Goal: Task Accomplishment & Management: Complete application form

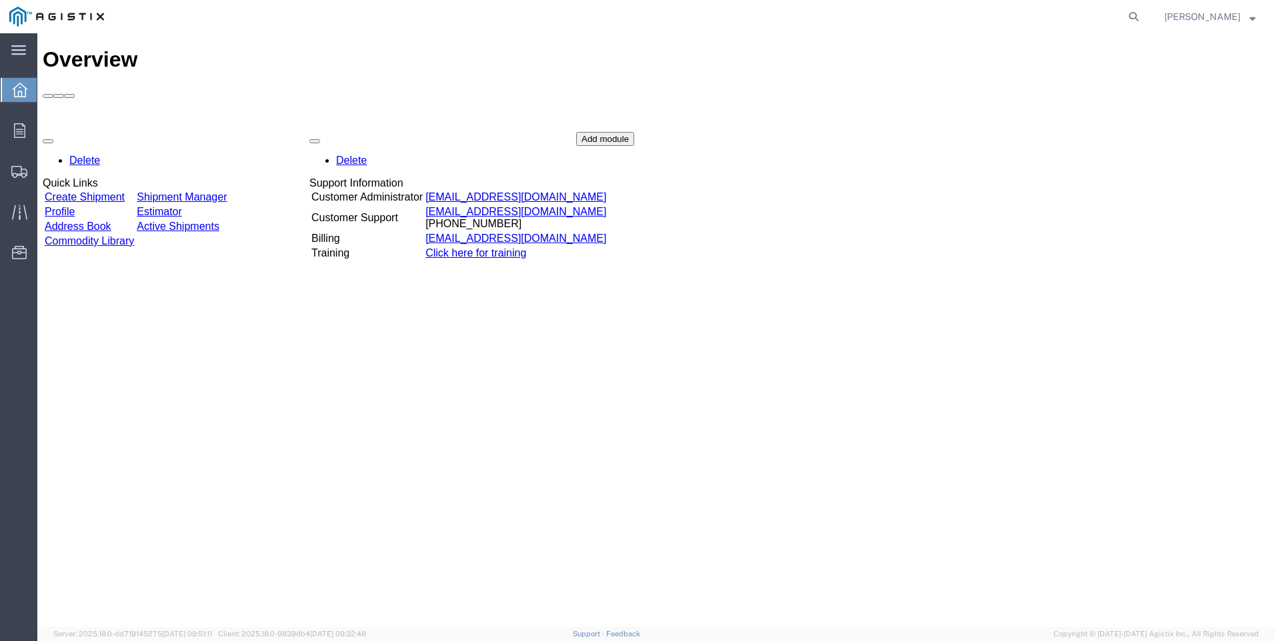
click at [125, 191] on link "Create Shipment" at bounding box center [85, 196] width 80 height 11
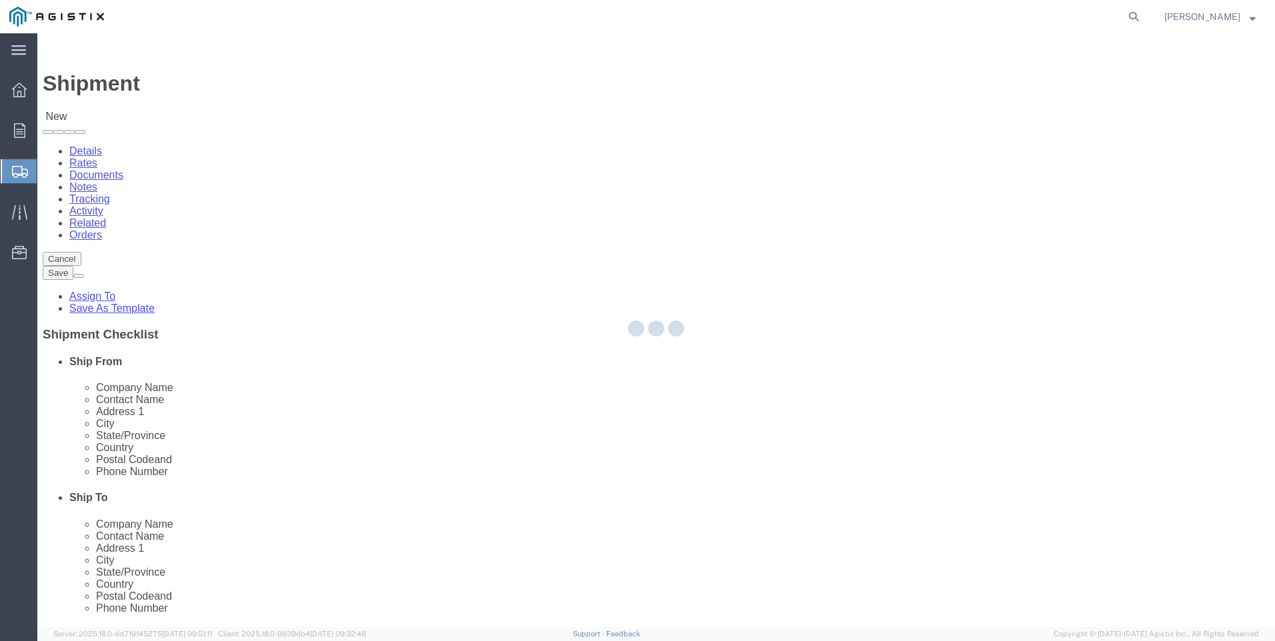
select select
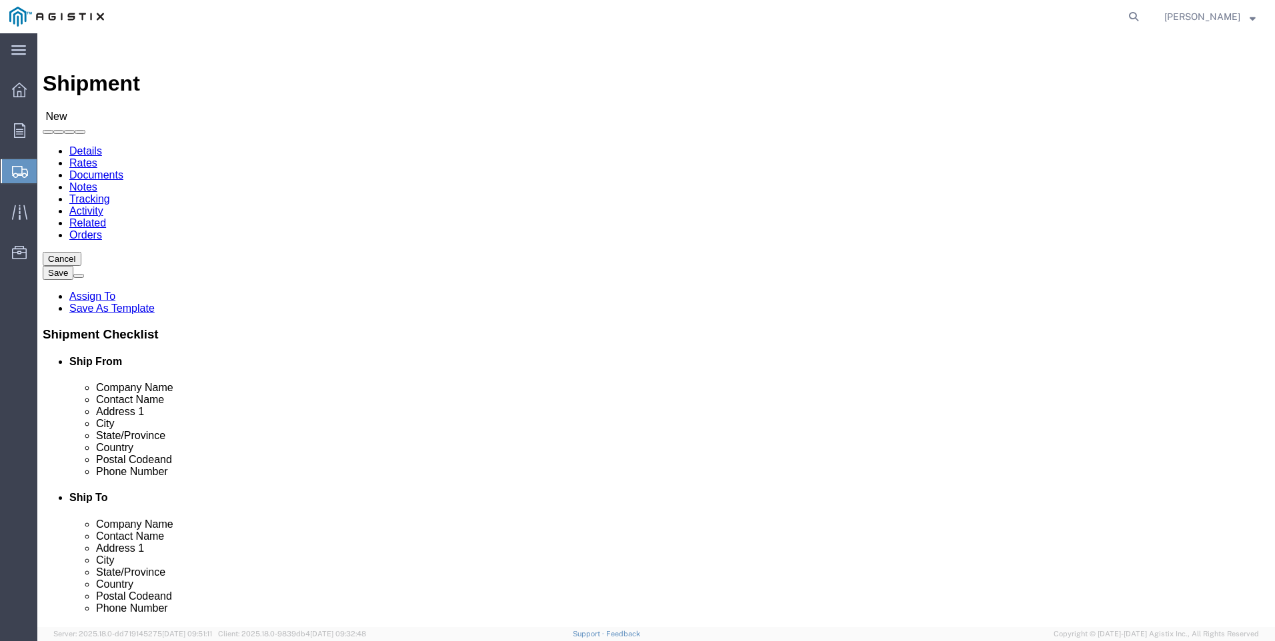
click select "Select PG&E Tri-Pacific Supply Inc"
select select "9596"
click select "Select PG&E Tri-Pacific Supply Inc"
select select "PURCHORD"
select select
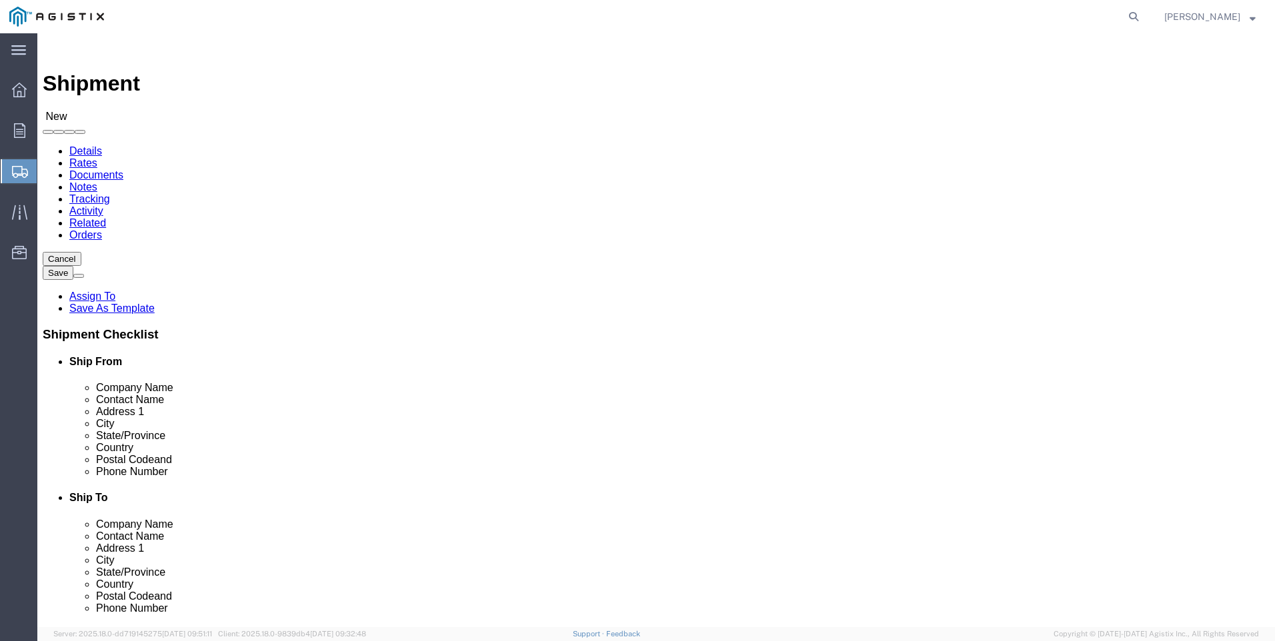
select select
select select "MYPROFILE"
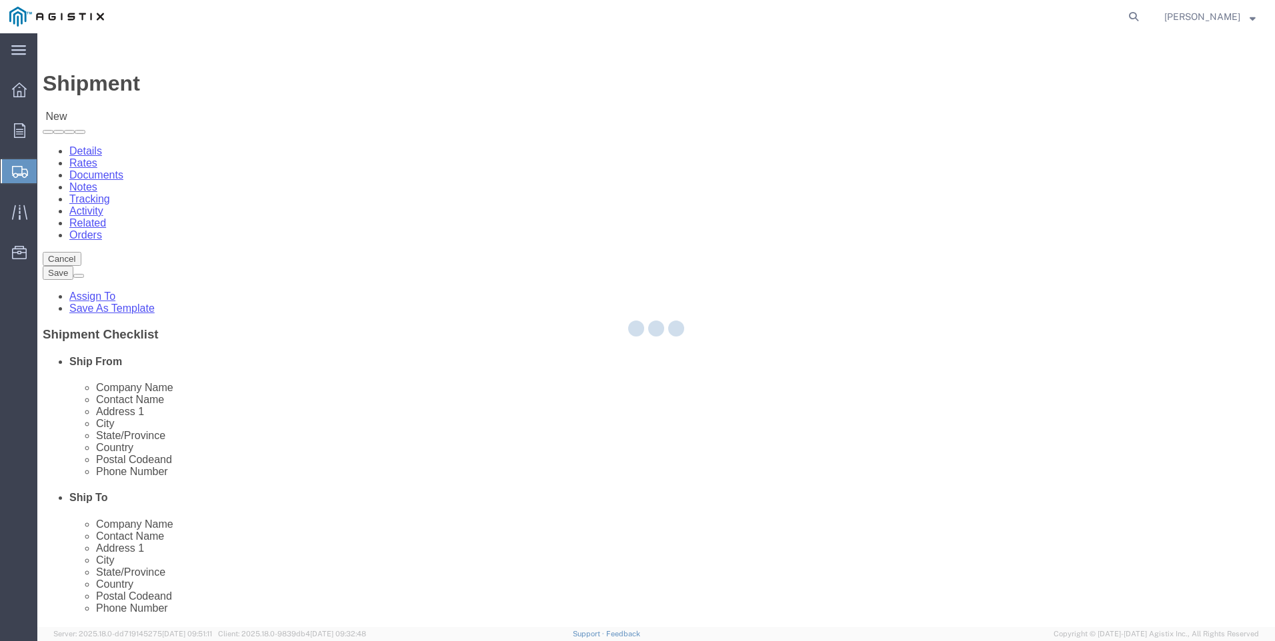
type input "Tri-Pacific Supply Inc"
type input "[PERSON_NAME]"
type input "[STREET_ADDRESS]"
type input "Suite 100"
type input "ROCKLIN"
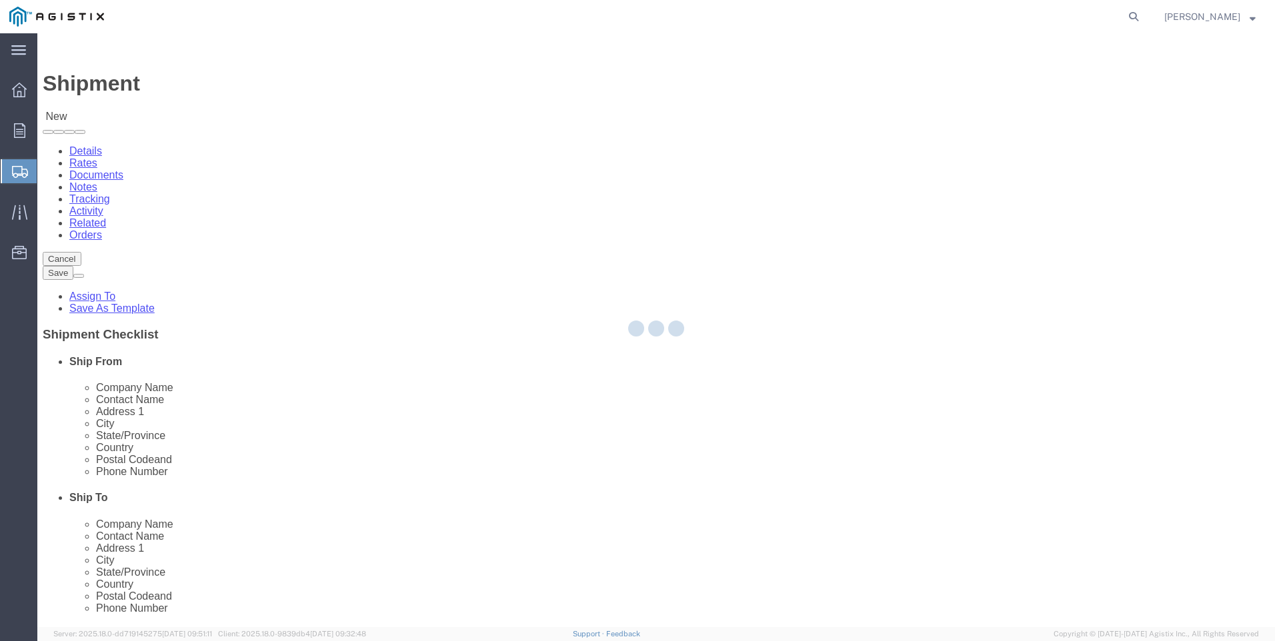
type input "95677"
type input "[PHONE_NUMBER]"
type input "[PERSON_NAME][EMAIL_ADDRESS][PERSON_NAME][DOMAIN_NAME]"
checkbox input "true"
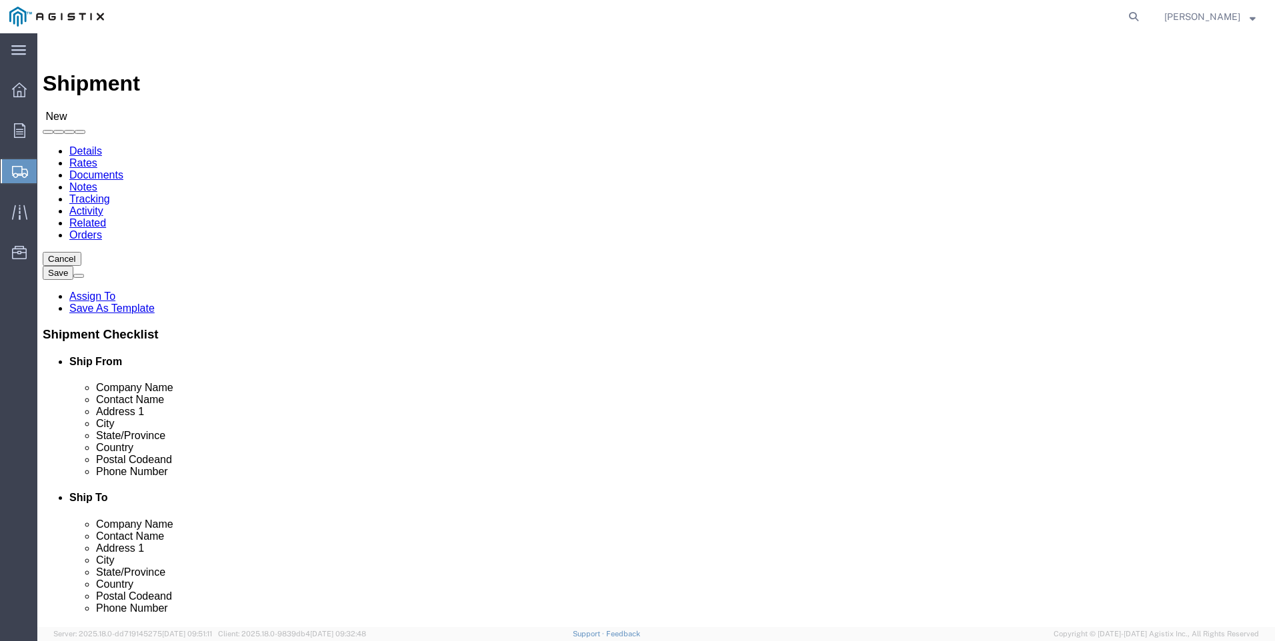
select select "CA"
click select "Select All Others [GEOGRAPHIC_DATA] [GEOGRAPHIC_DATA] [GEOGRAPHIC_DATA] [GEOGRA…"
select select "23082"
click select "Select All Others [GEOGRAPHIC_DATA] [GEOGRAPHIC_DATA] [GEOGRAPHIC_DATA] [GEOGRA…"
click span
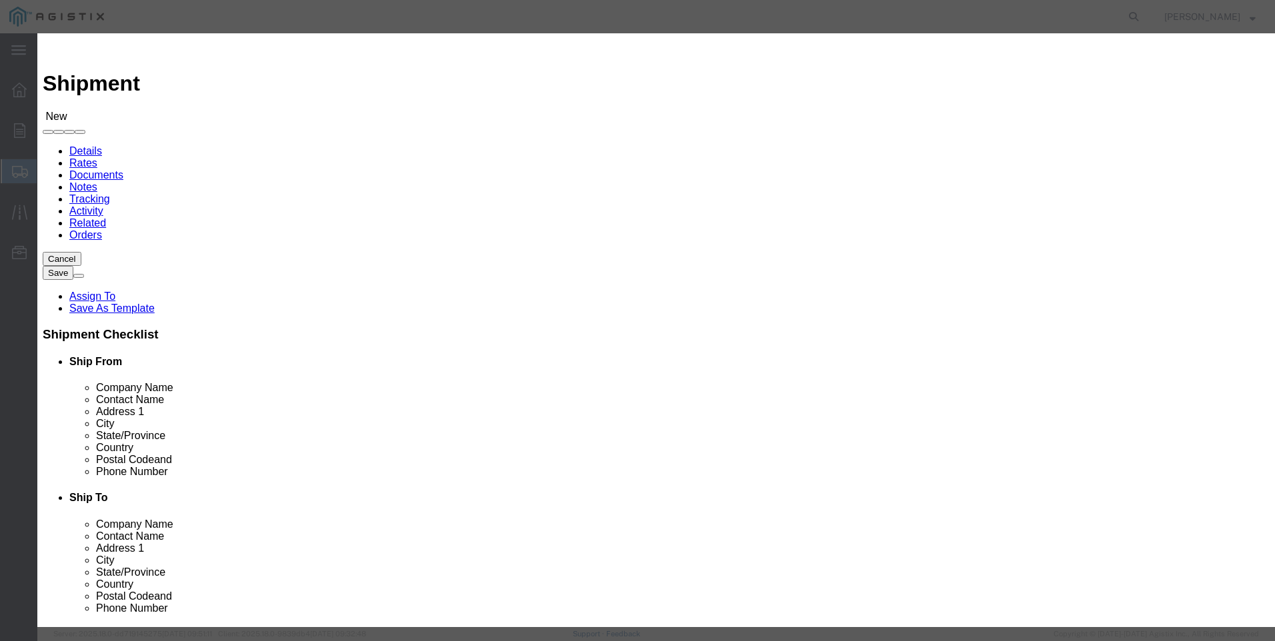
click select "Search by Address Book Name City Company Name Contact Name Country CustomerAlia…"
select select "city"
click select "Search by Address Book Name City Company Name Contact Name Country CustomerAlia…"
click input "text"
type input "STOCKTON"
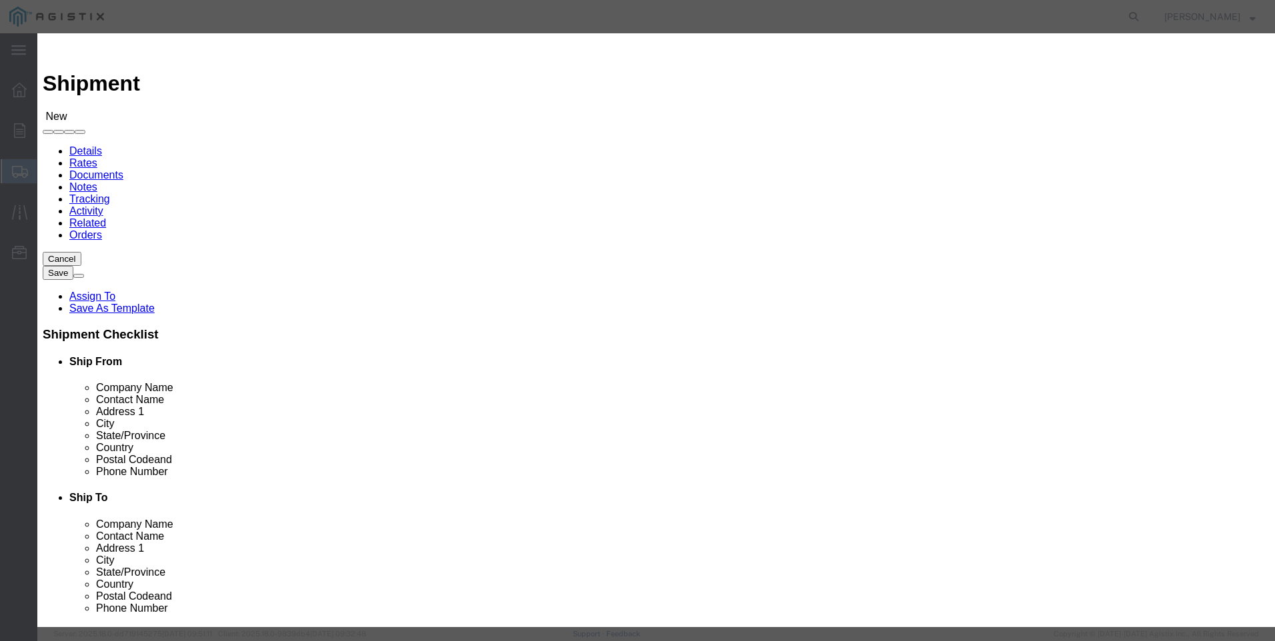
click icon "button"
click button "Select"
select select
type input "PG&E"
type input "Shipping Receiving"
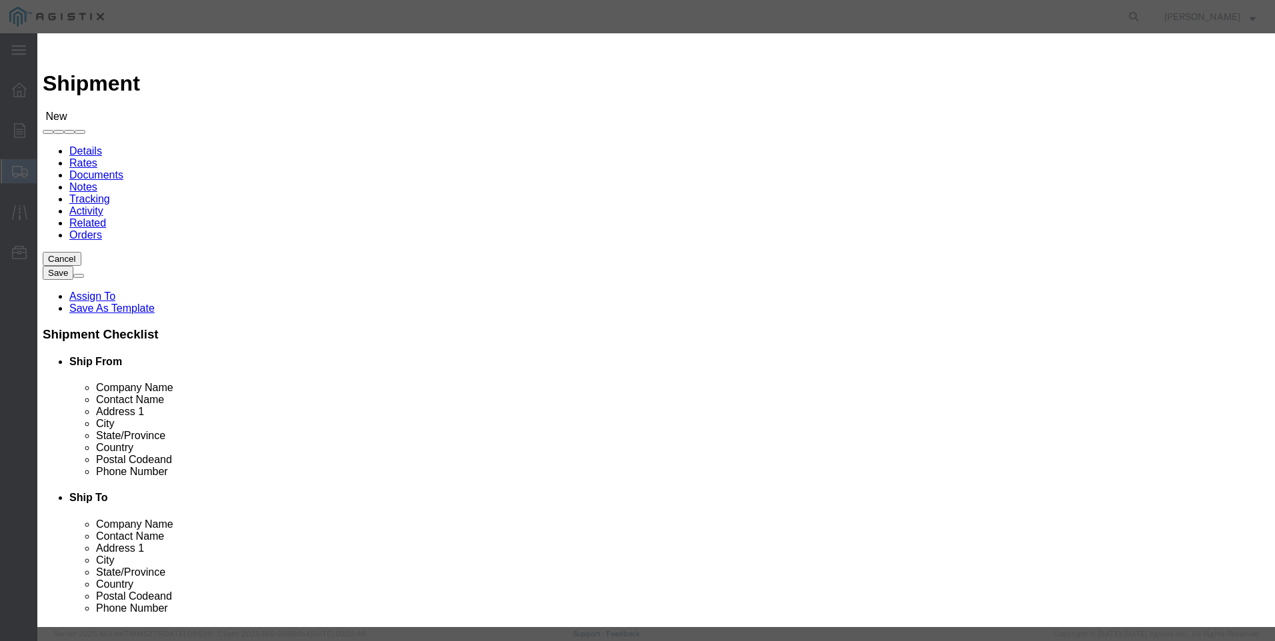
type input "[STREET_ADDRESS][PERSON_NAME]"
type input "Stockton"
type input "95204"
type input "[PHONE_NUMBER]"
select select "CA"
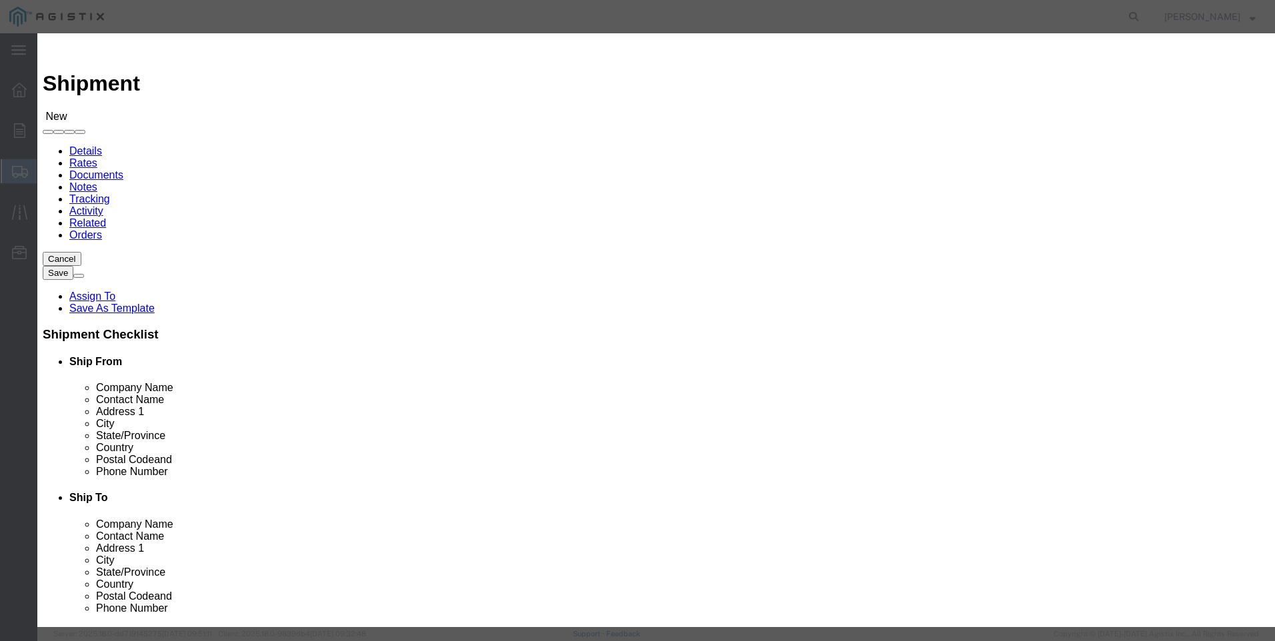
click button "Close"
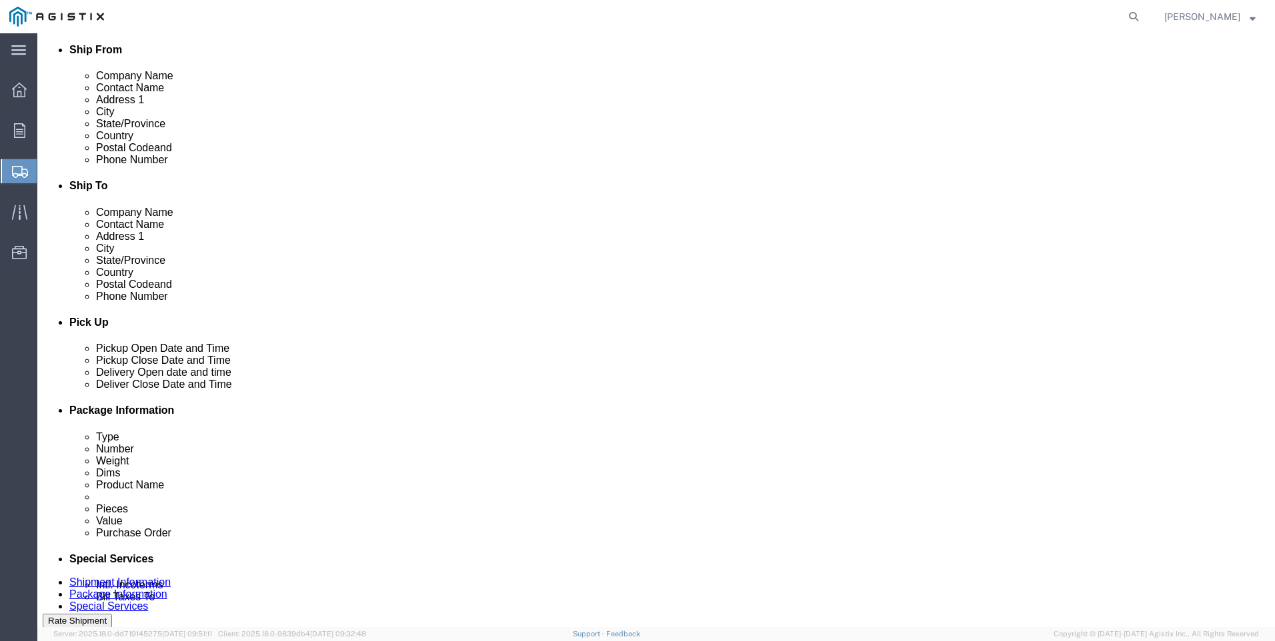
scroll to position [400, 0]
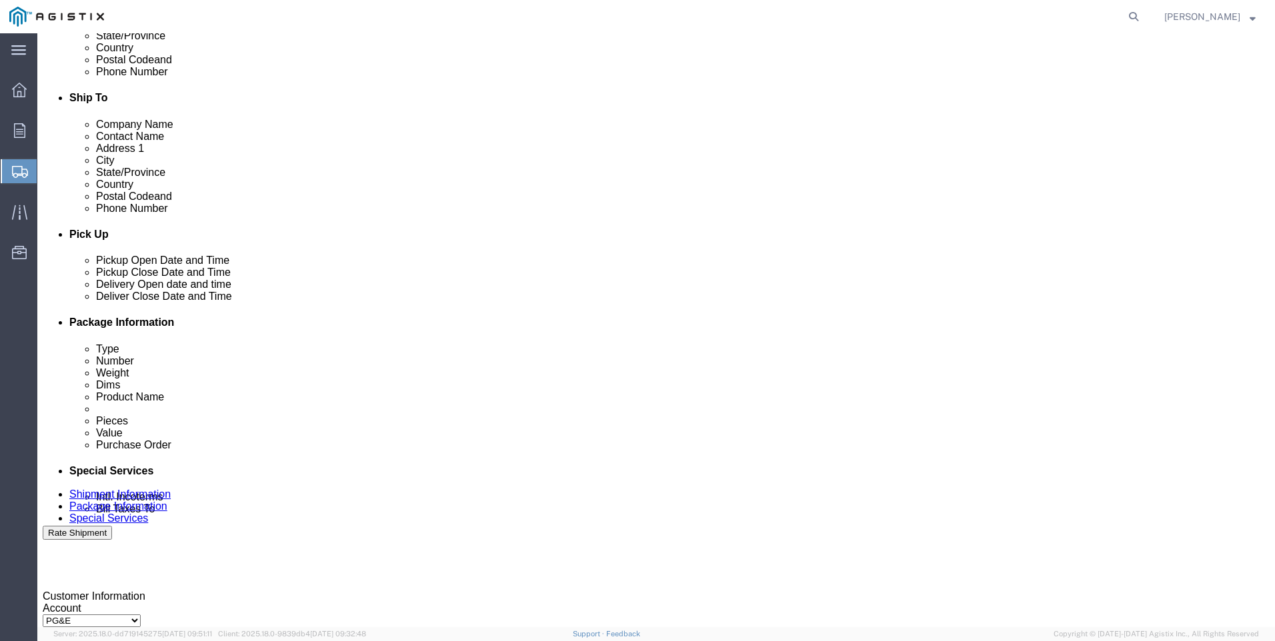
click div "[DATE] 2:00 PM"
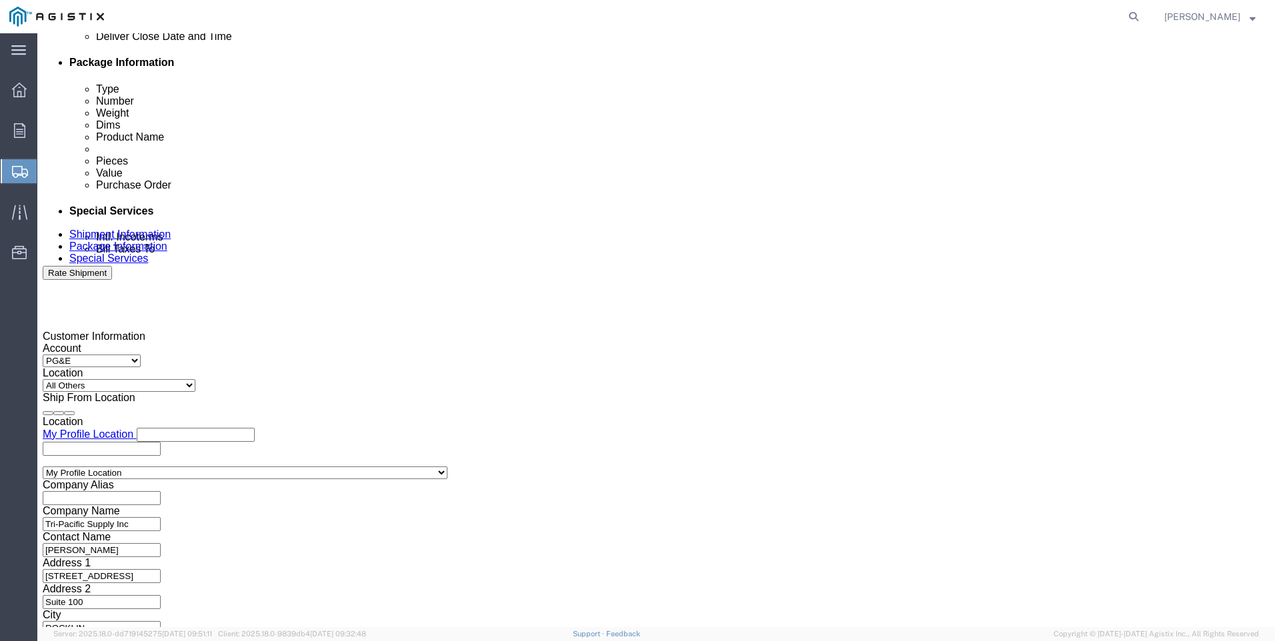
type input "4:00 PM"
click button "Apply"
click div
click input "5:00 PM"
click input "7:00 PM"
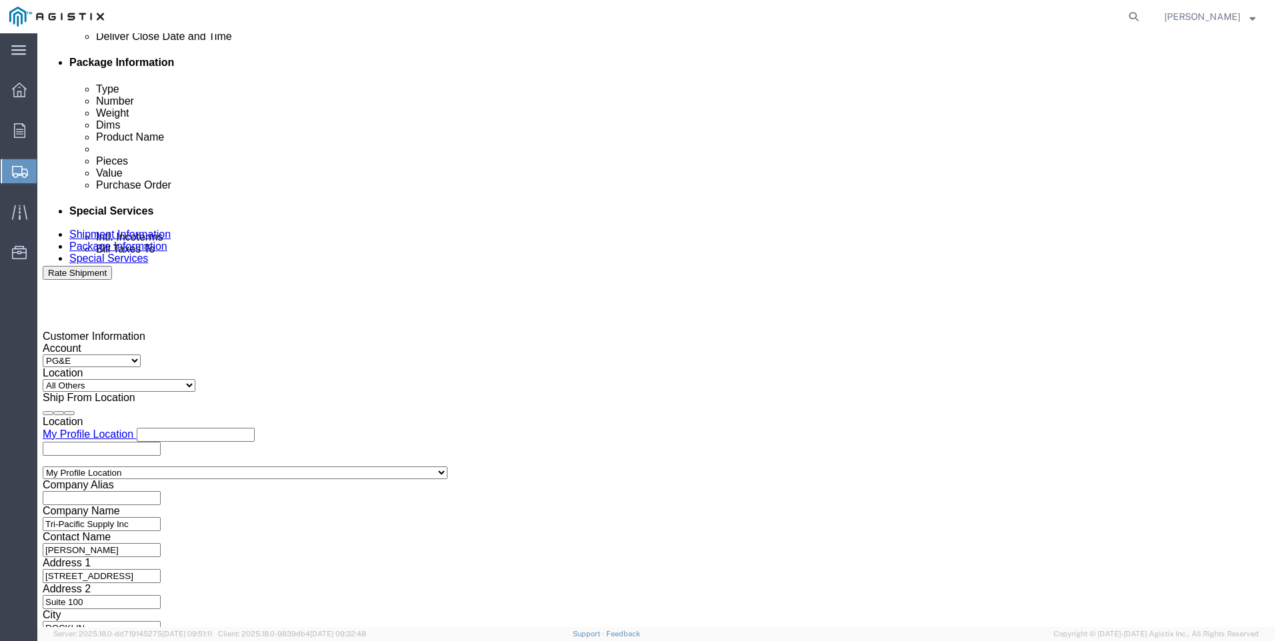
type input "7:00 AM"
click button "Apply"
click div
click input "3:00 AM"
type input "3:00 PM"
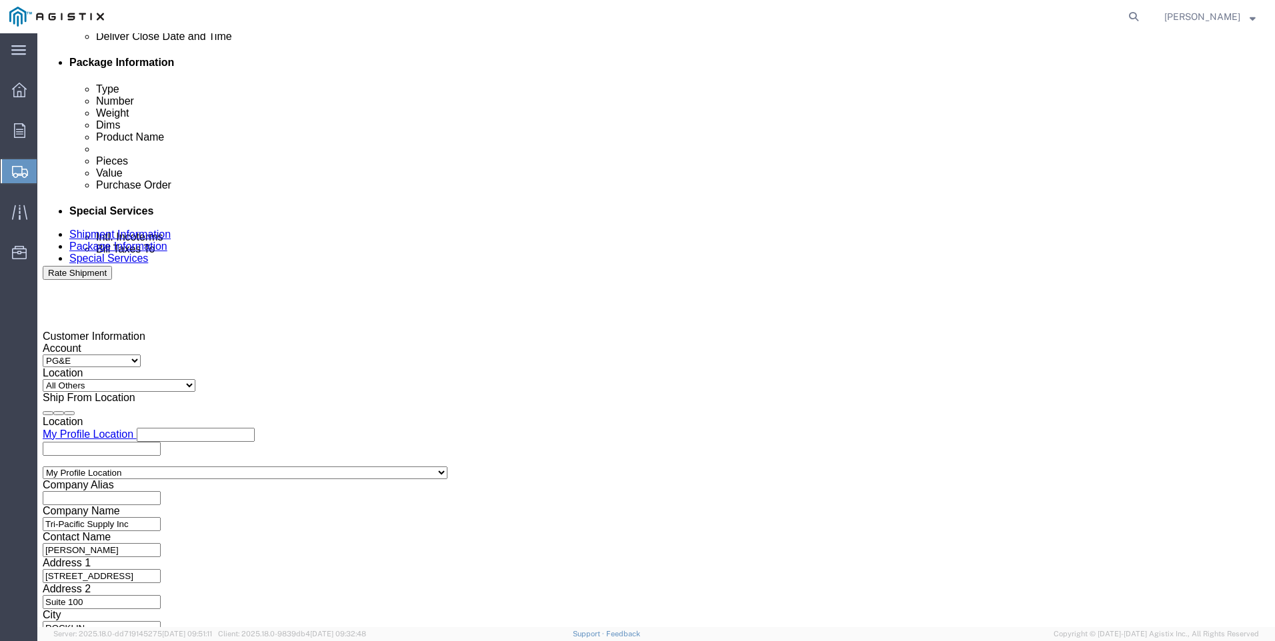
click div "Close Time 3:00 PM [DATE] 8:00 AM - [DATE] 8:00 AM Cancel Apply"
click button "Apply"
click div "Select Account Type Activity ID Airline Appointment Number ASN Batch Request # …"
click input "text"
type input "2701231070"
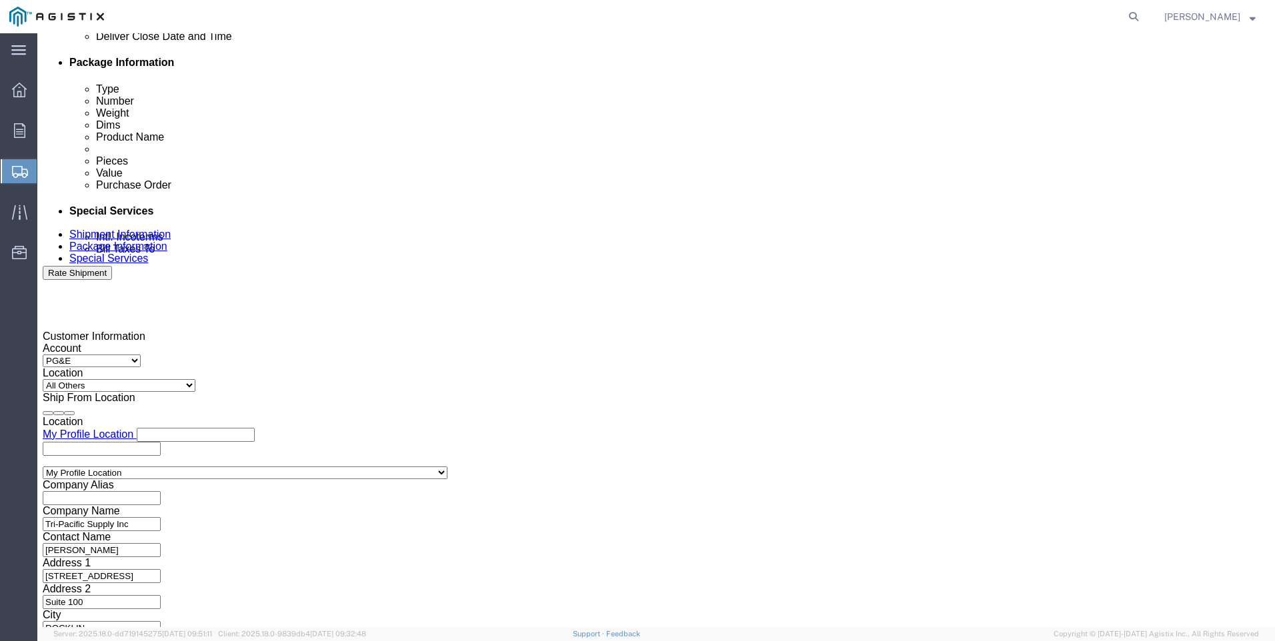
drag, startPoint x: 406, startPoint y: 273, endPoint x: 433, endPoint y: 277, distance: 27.5
click select "Select Account Type Activity ID Airline Appointment Number ASN Batch Request # …"
select select "SALEORDR"
click select "Select Account Type Activity ID Airline Appointment Number ASN Batch Request # …"
click input "text"
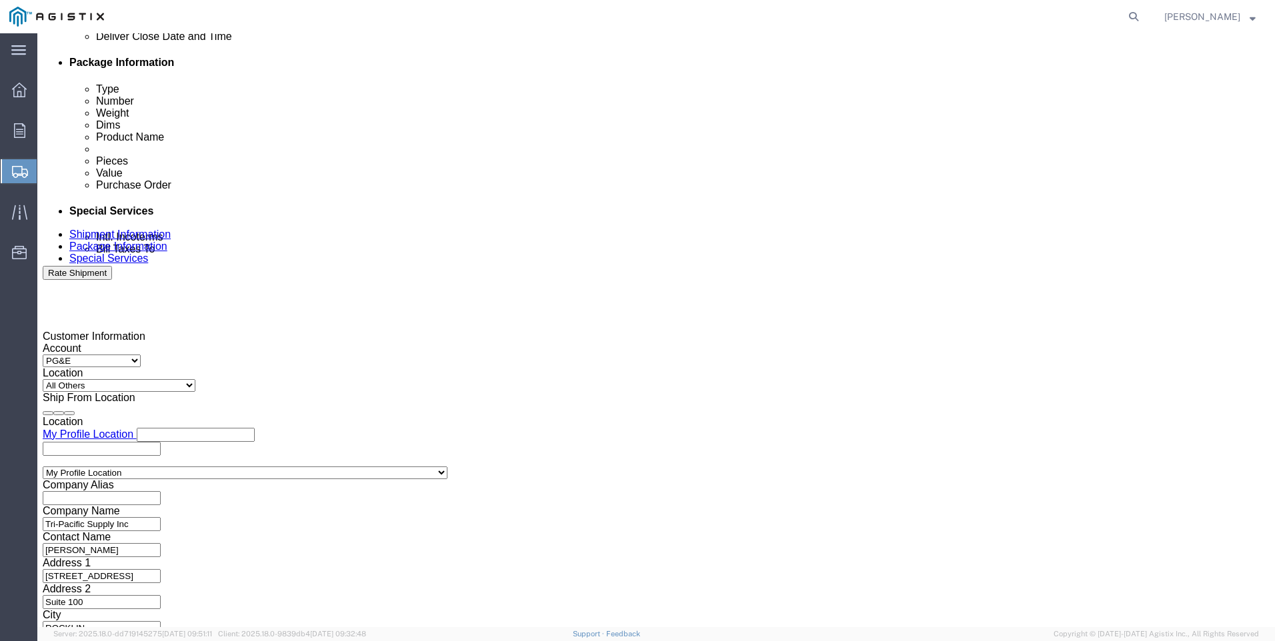
type input "SO 0054674"
click button "Continue"
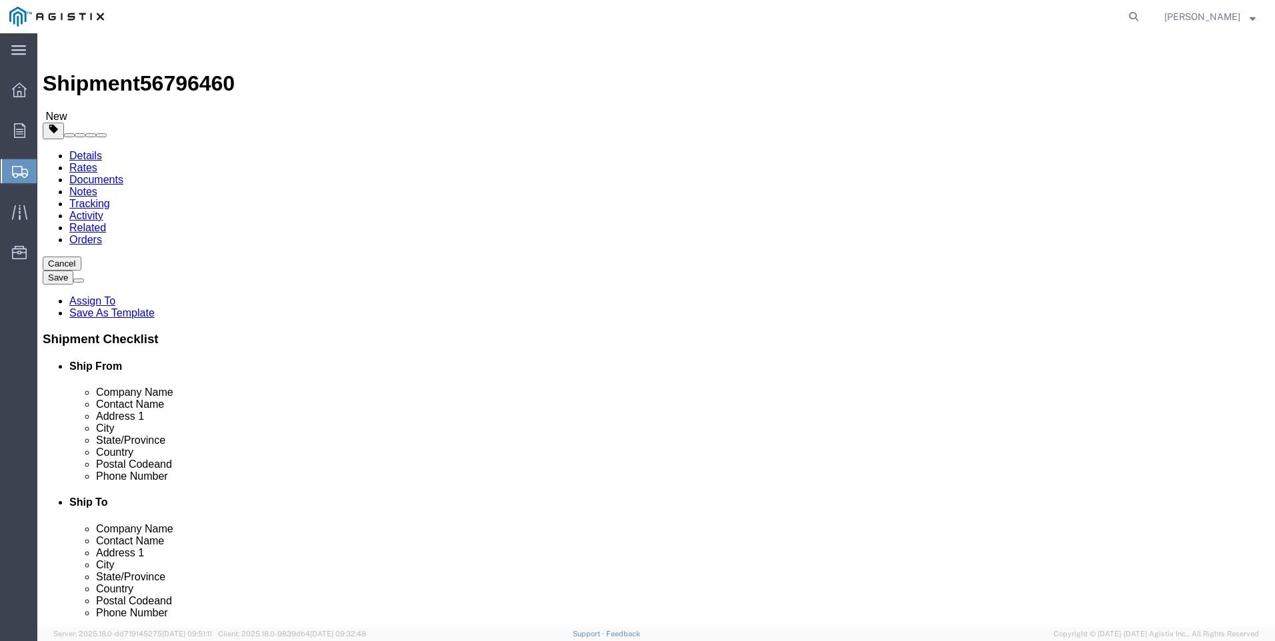
click select "Select Bulk Bundle(s) Cardboard Box(es) Carton(s) Crate(s) Drum(s) (Fiberboard)…"
select select "PSNS"
click select "Select Bulk Bundle(s) Cardboard Box(es) Carton(s) Crate(s) Drum(s) (Fiberboard)…"
click input "text"
type input "44"
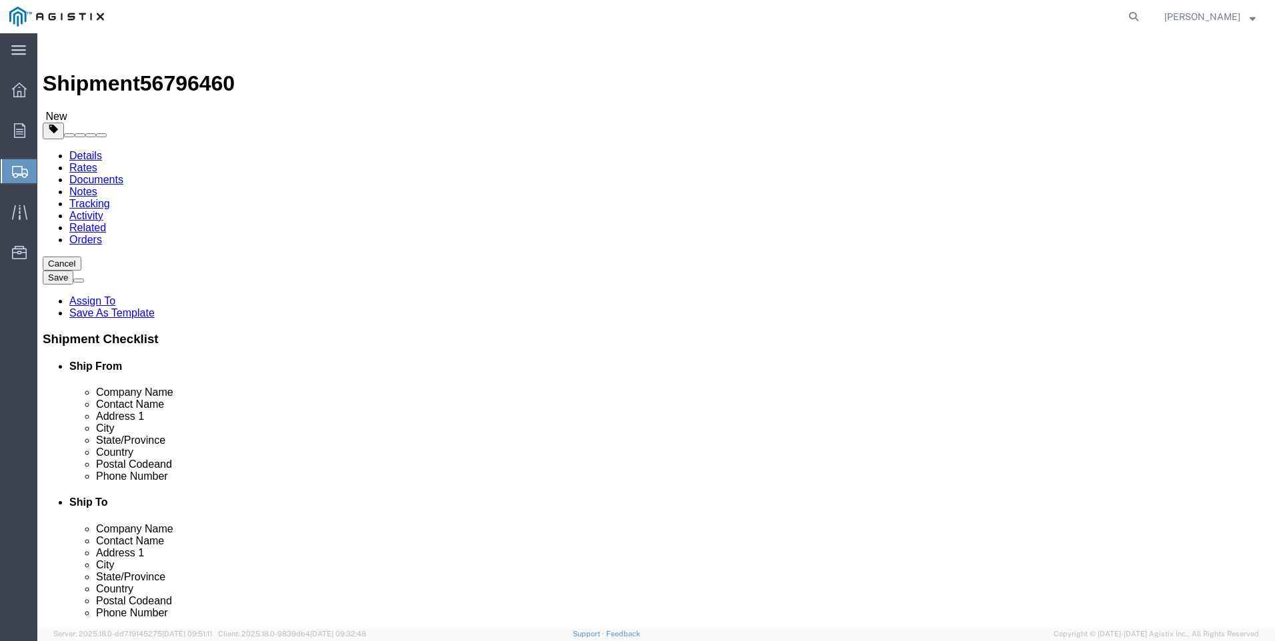
type input "24"
type input "29"
drag, startPoint x: 211, startPoint y: 333, endPoint x: 135, endPoint y: 324, distance: 77.2
click div "Package Type Select Bulk Bundle(s) Cardboard Box(es) Carton(s) Crate(s) Drum(s)…"
type input "141"
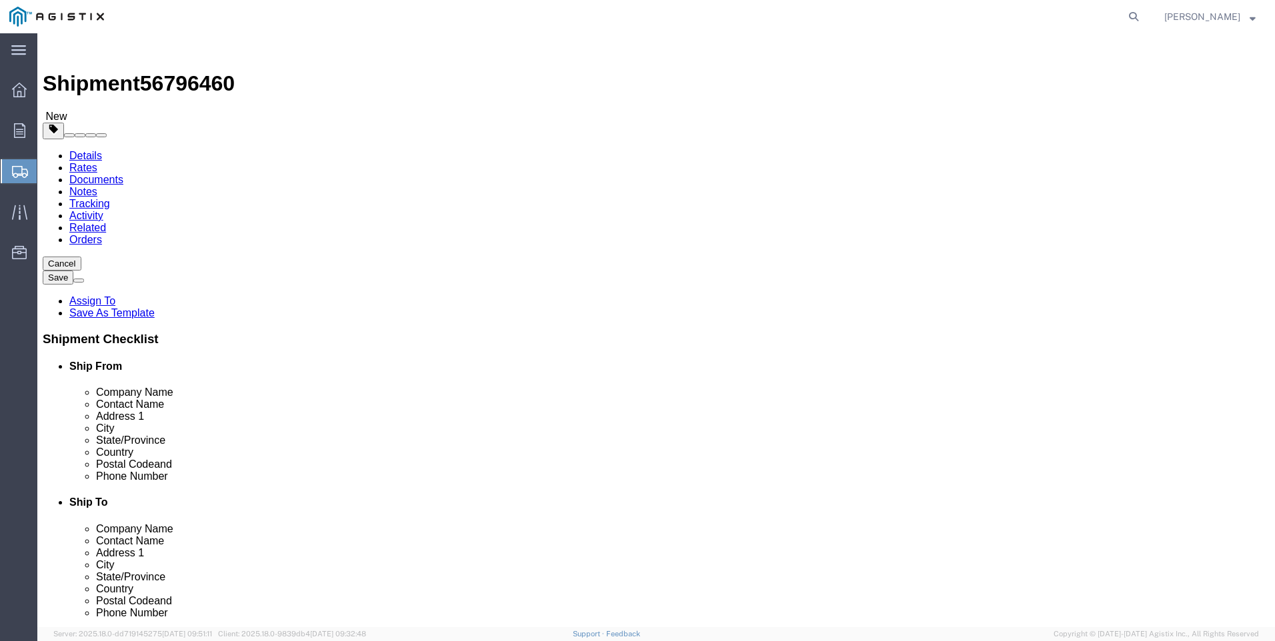
click link "Add Content"
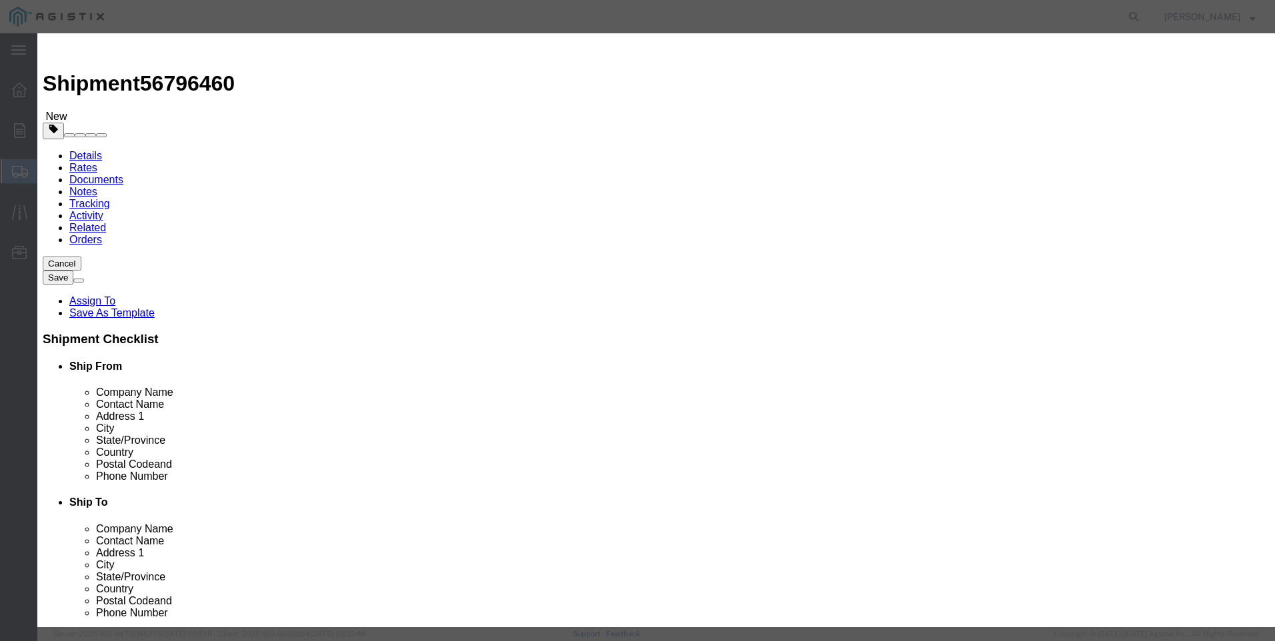
click input "text"
type input "SR-40-ANOWGH-R2"
click textarea
type textarea "h"
type textarea "HIGH PRESSURE SLAMD SHUT VALVE"
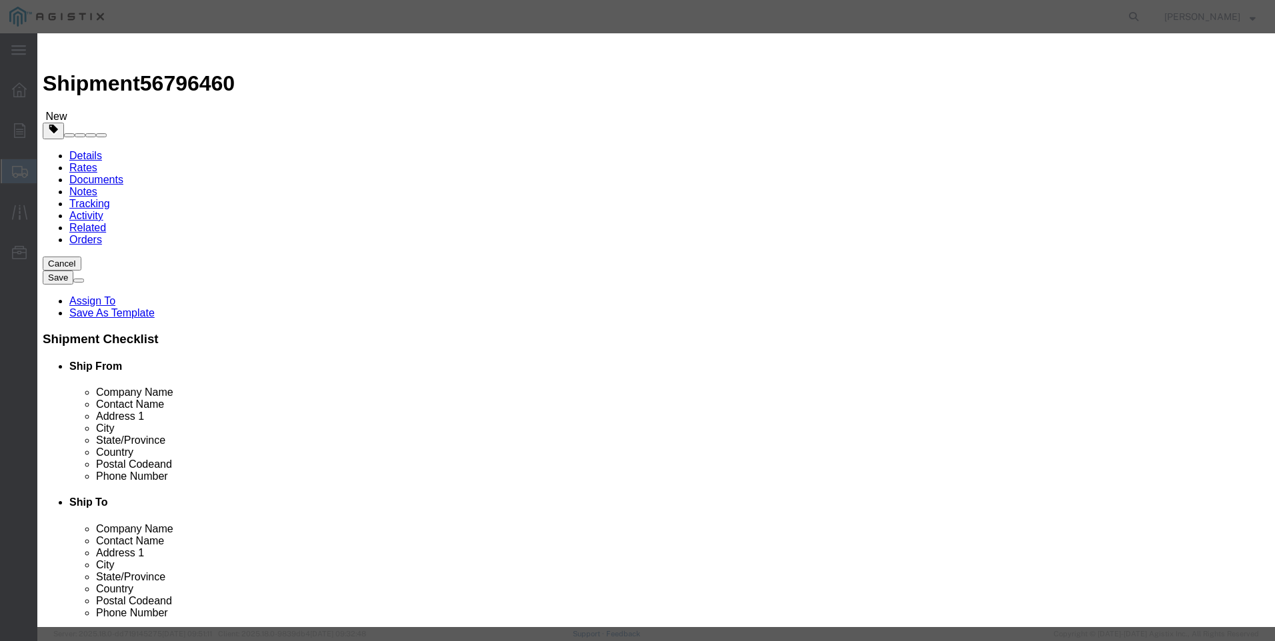
click input "0"
type input "1"
click label "Country Of Origin"
click input "text"
type input "5734"
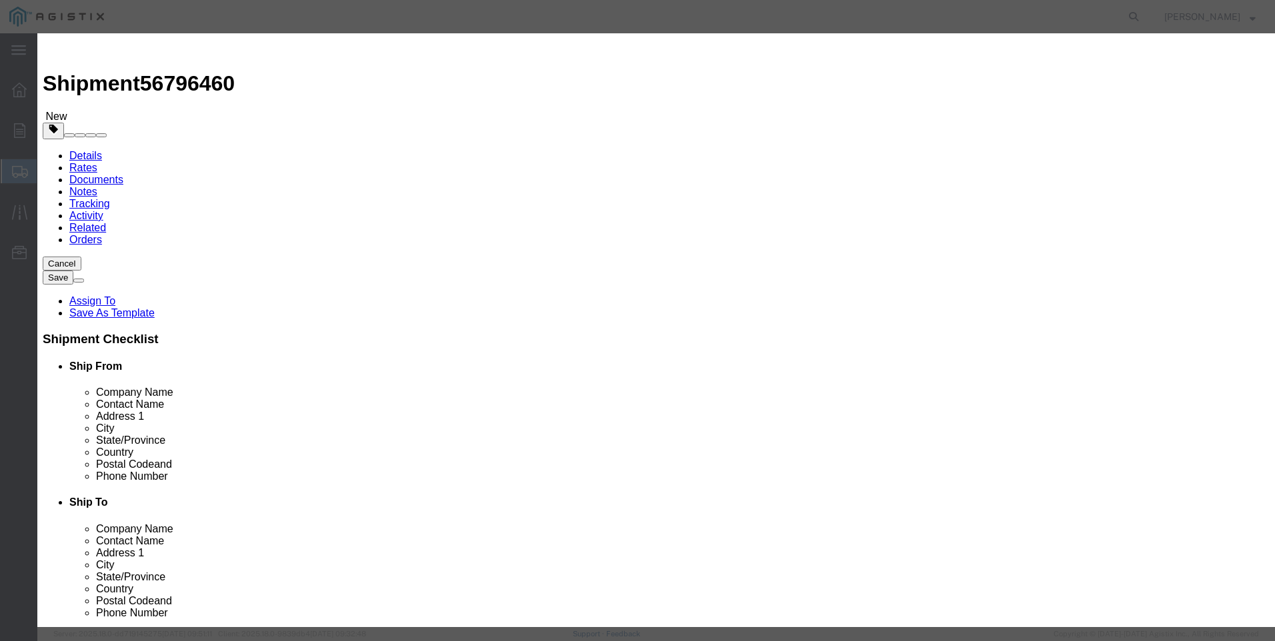
click select "Select 50 55 60 65 70 85 92.5 100 125 175 250 300 400"
select select "125"
click select "Select 50 55 60 65 70 85 92.5 100 125 175 250 300 400"
click button "Save & Add Another"
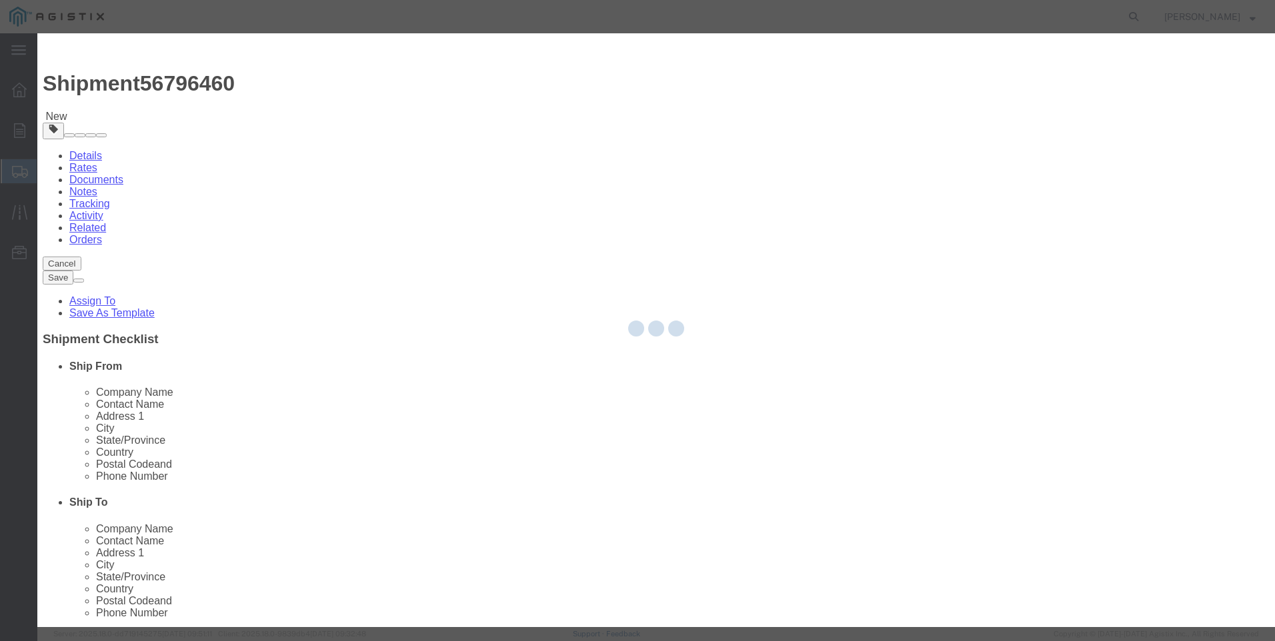
select select "EA"
select select
select select "USD"
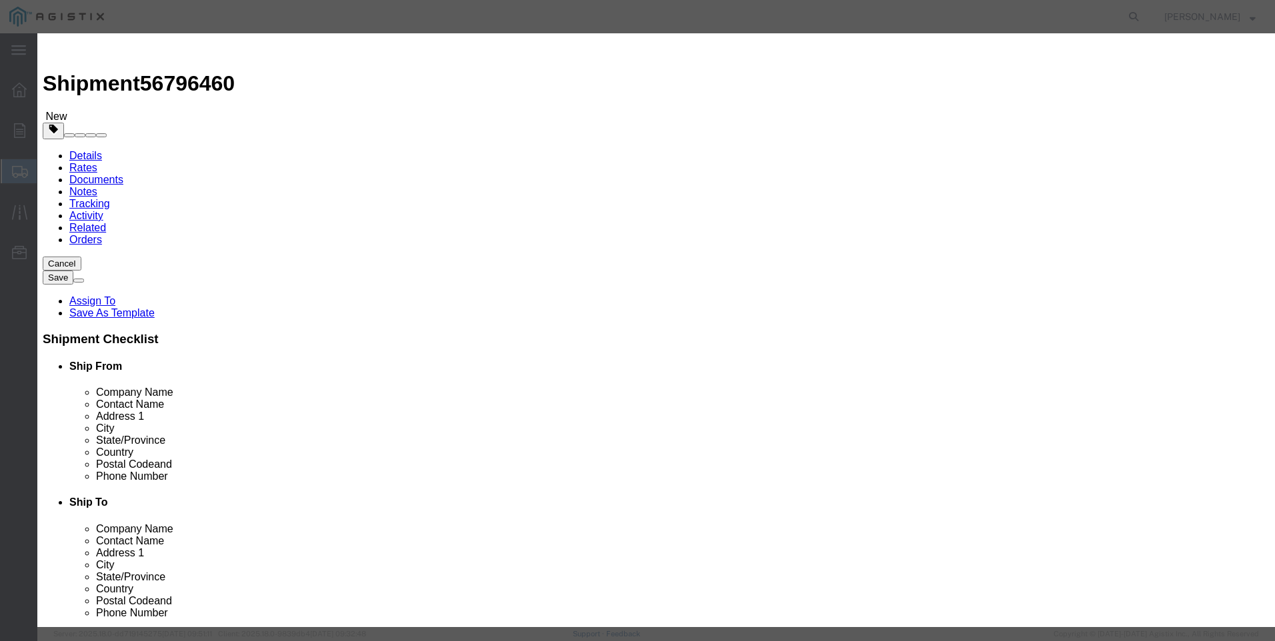
click input "text"
type input "4FGSSOP KIT"
click textarea
type textarea "4" SLAM SHUT OVER PRESURE REBUILD KIT"
click input "text"
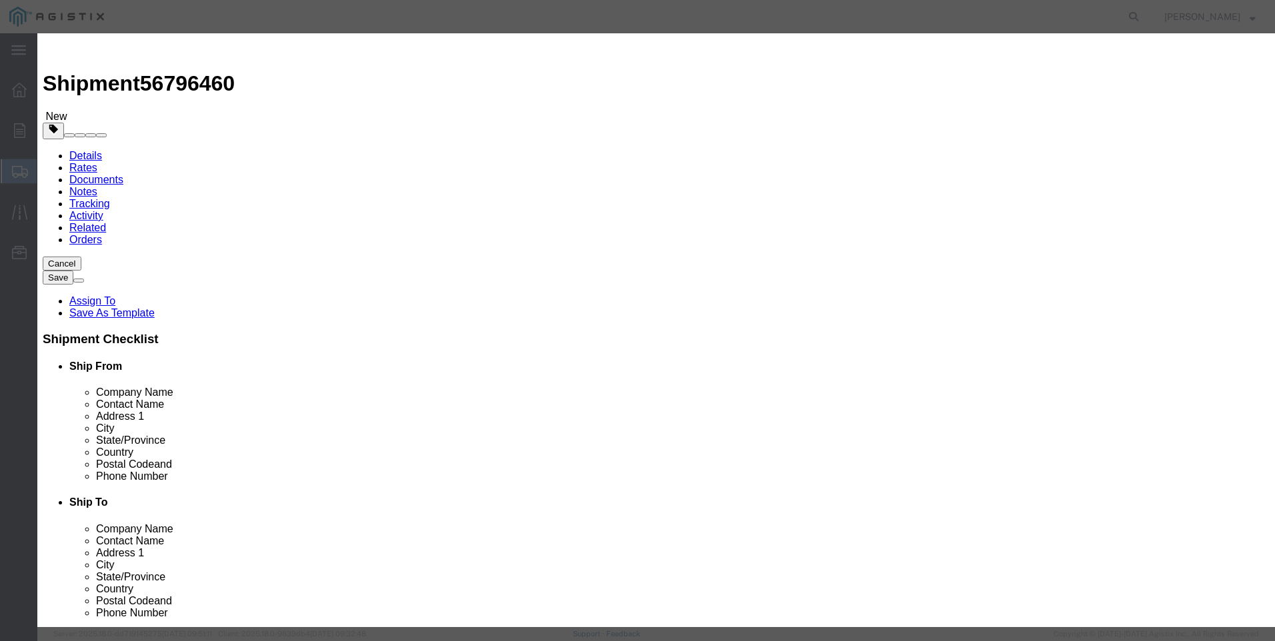
type input "1"
click input "text"
type input "1169"
click div "Description 4" SLAM SHUT OVER PRESURE REBUILD [GEOGRAPHIC_DATA] 4" SLAM SHUT Co…"
click select "Select 50 55 60 65 70 85 92.5 100 125 175 250 300 400"
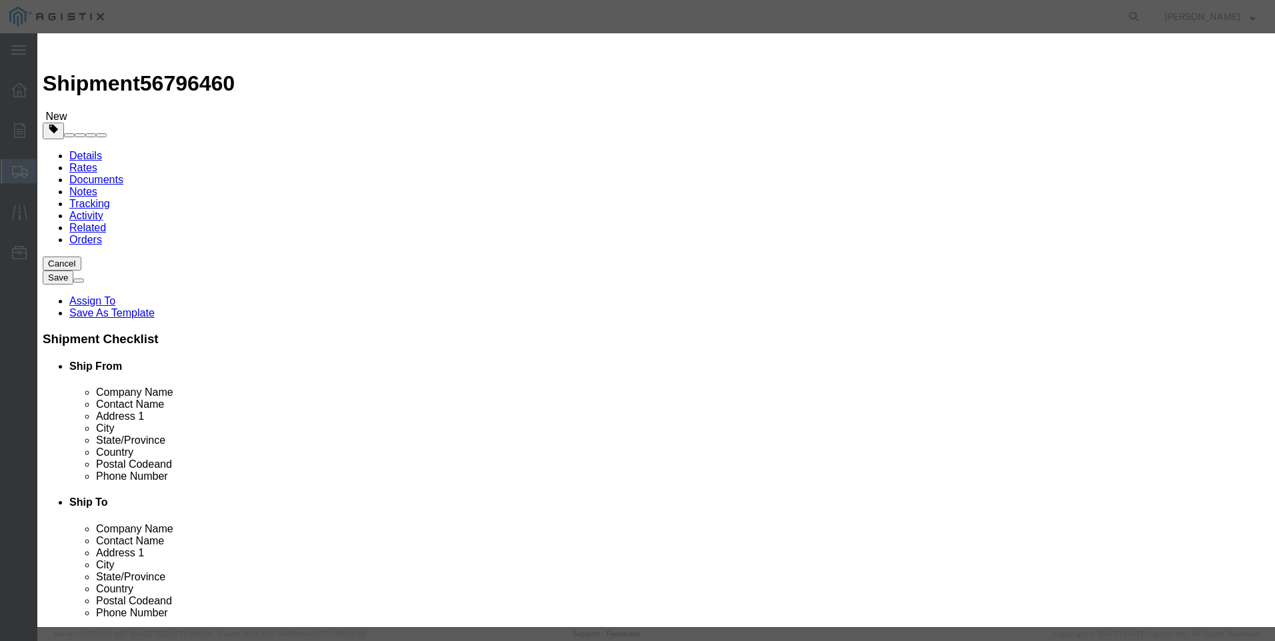
select select "125"
click select "Select 50 55 60 65 70 85 92.5 100 125 175 250 300 400"
click button "Save & Close"
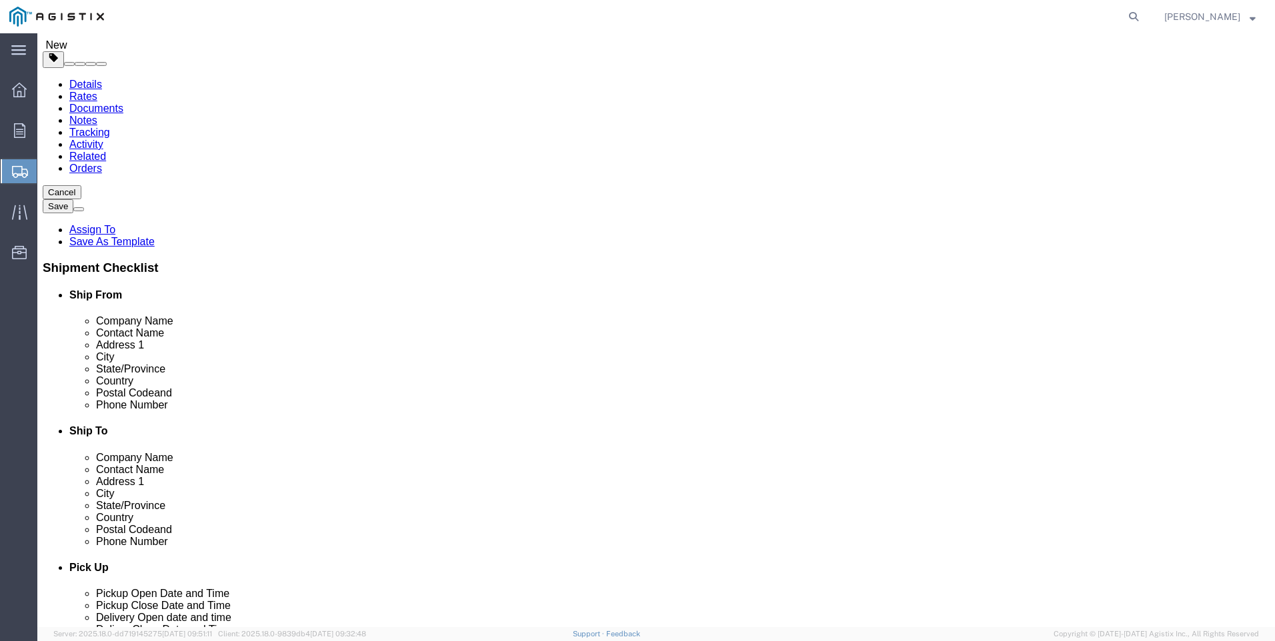
scroll to position [100, 0]
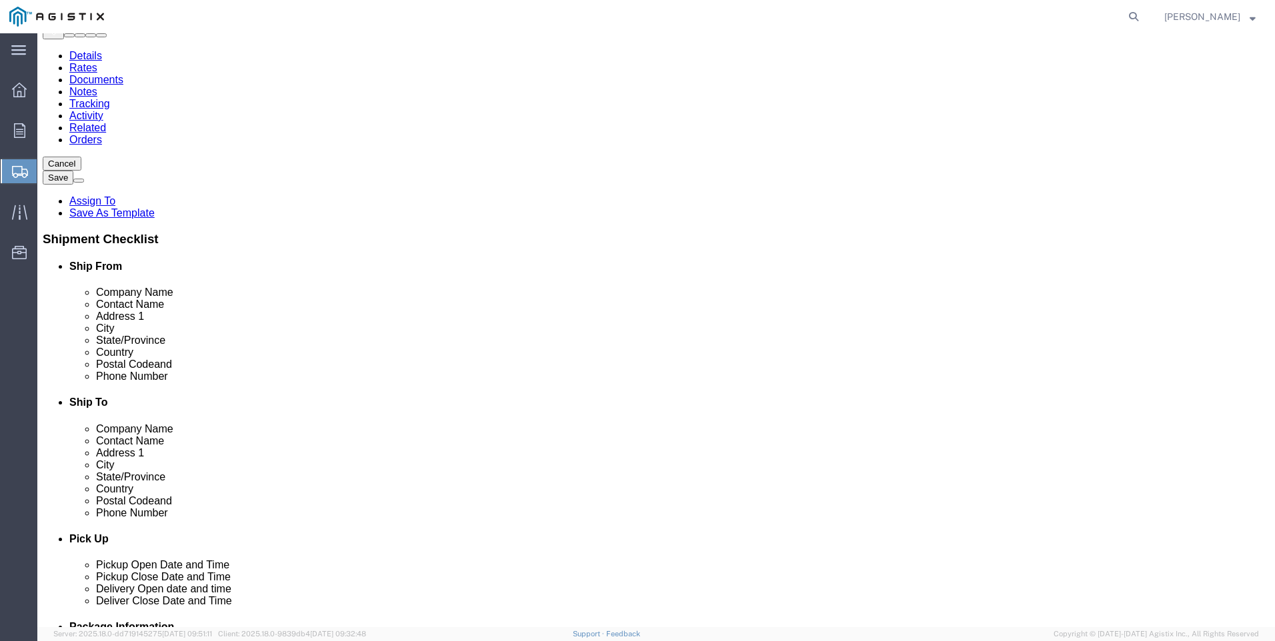
click button "Rate Shipment"
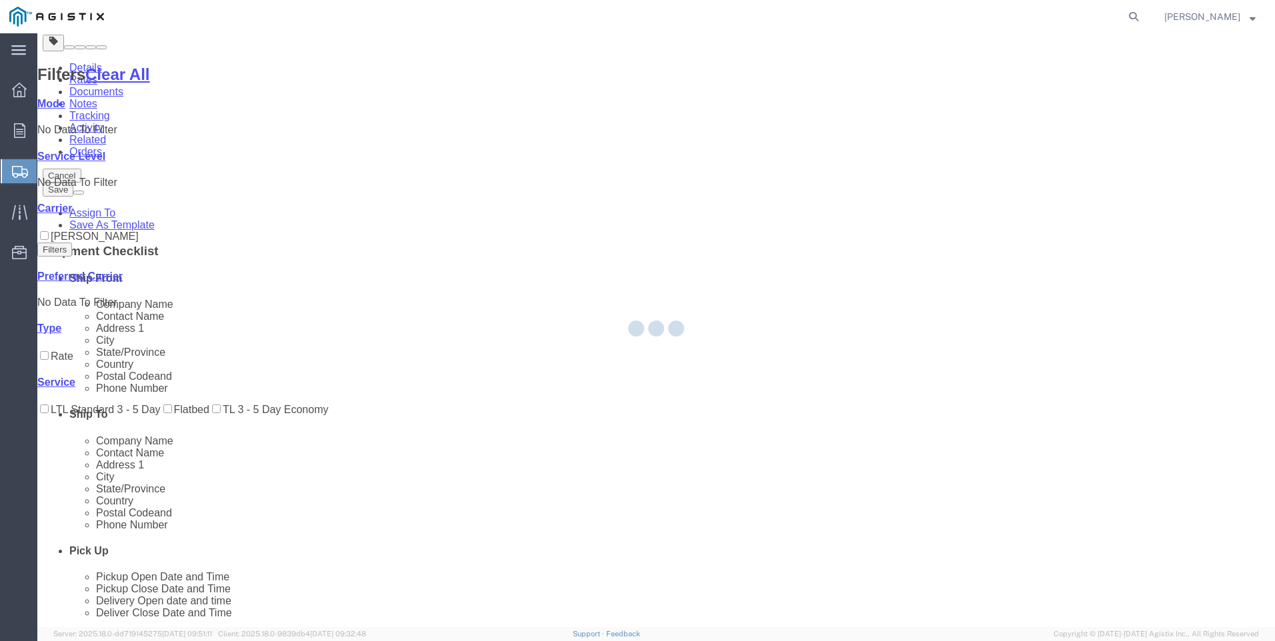
scroll to position [0, 0]
